Goal: Use online tool/utility: Use online tool/utility

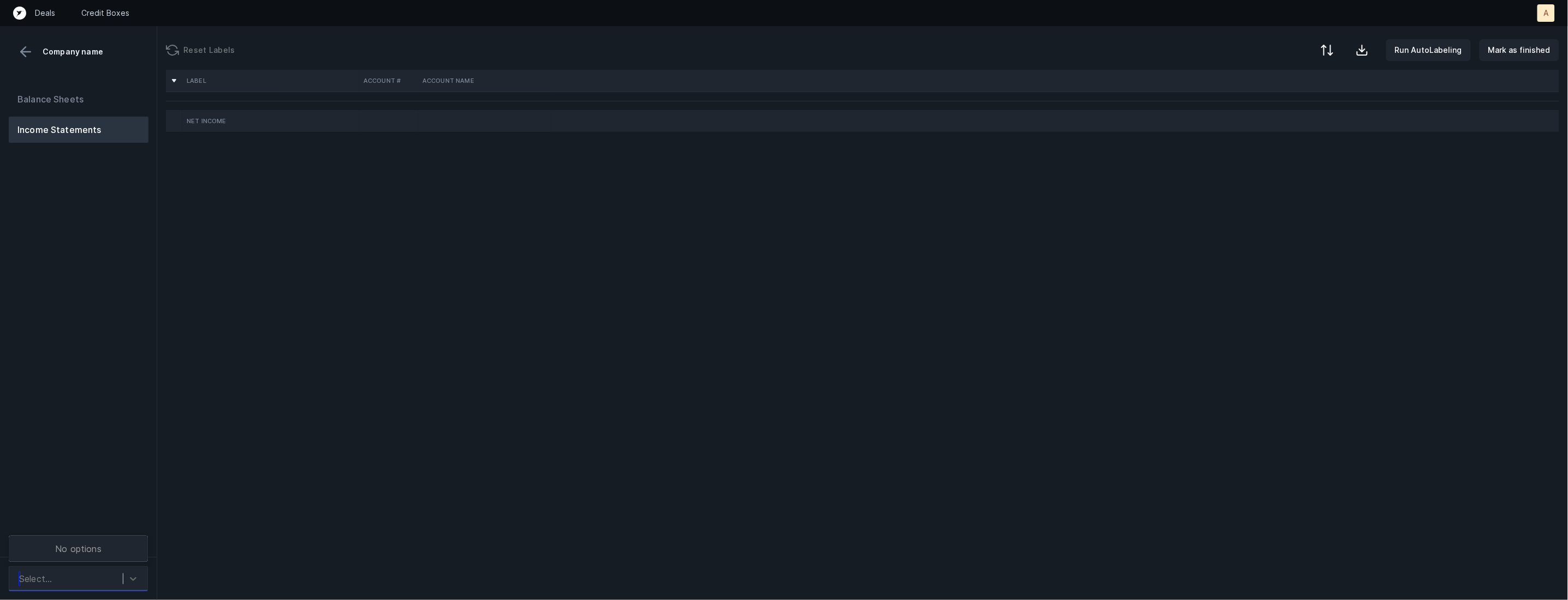
click at [121, 573] on div "Select..." at bounding box center [68, 579] width 109 height 20
click at [134, 576] on icon at bounding box center [133, 579] width 11 height 11
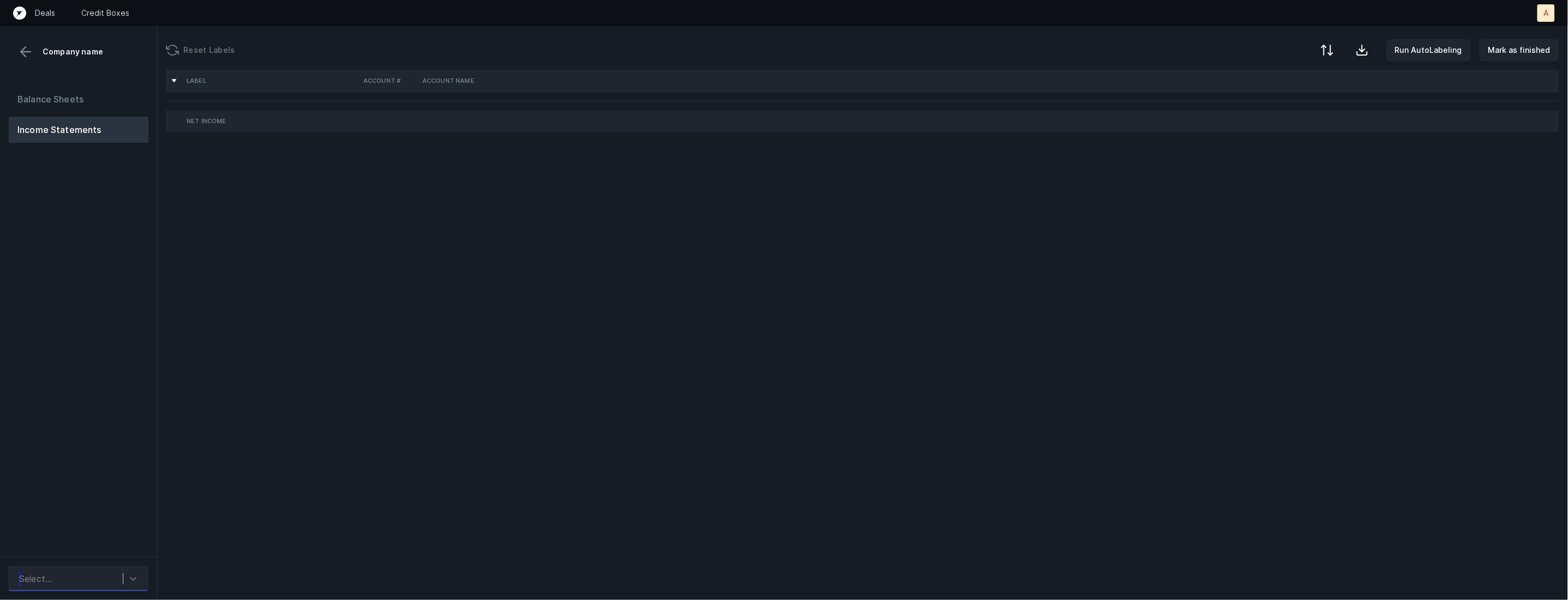
click at [80, 579] on div "Select..." at bounding box center [68, 579] width 109 height 20
click at [90, 581] on div "Select..." at bounding box center [68, 579] width 109 height 20
click at [91, 541] on div "Quickbooks" at bounding box center [78, 548] width 139 height 21
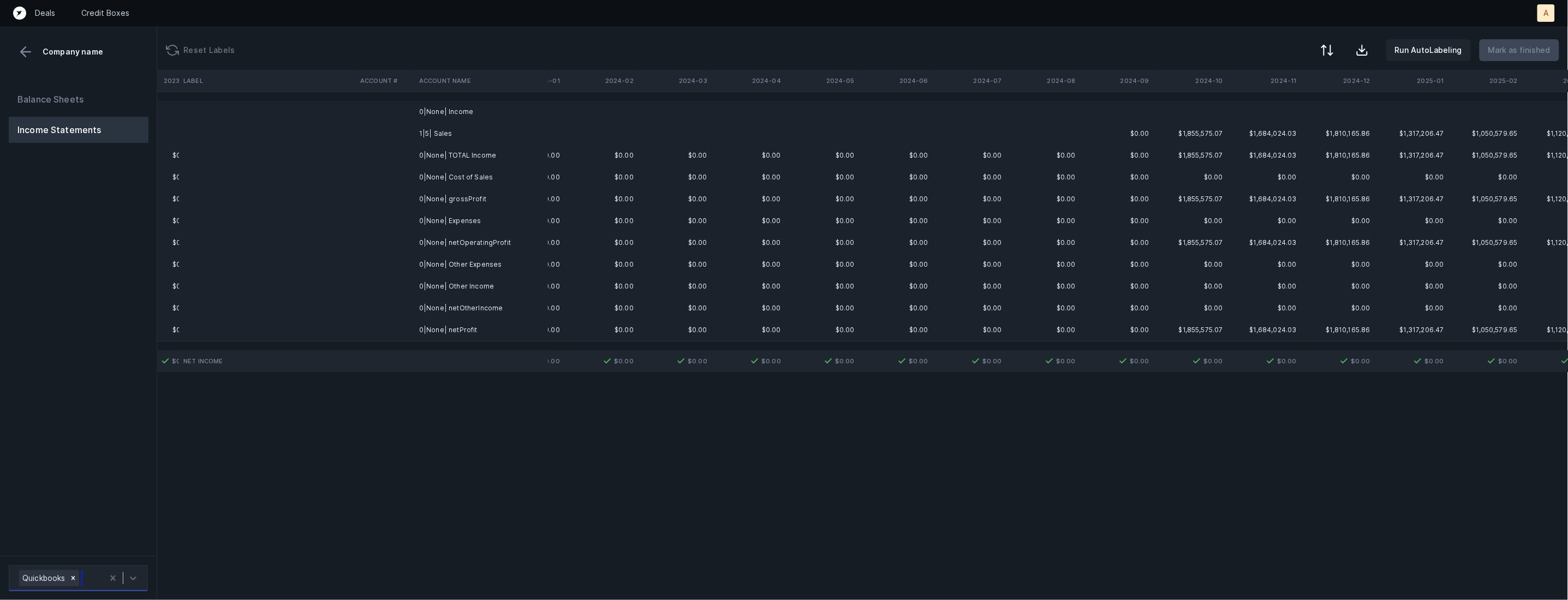
scroll to position [0, 2518]
